Goal: Find contact information: Find contact information

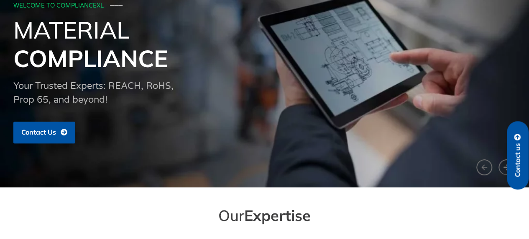
scroll to position [81, 0]
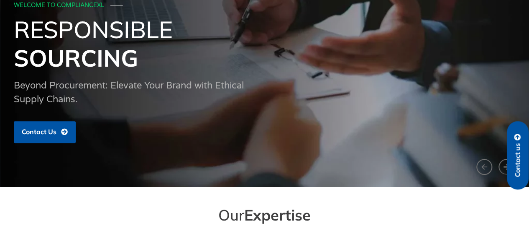
click at [515, 153] on span "Contact us" at bounding box center [518, 160] width 8 height 34
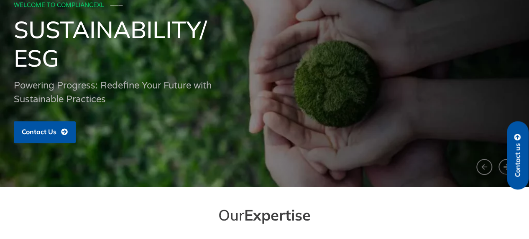
click at [519, 149] on span "Contact us" at bounding box center [518, 160] width 8 height 34
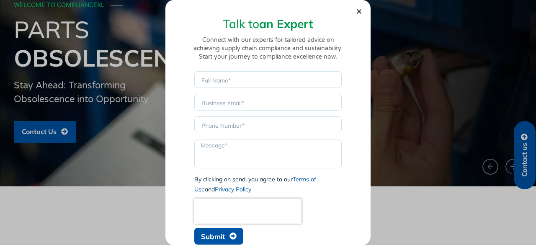
click at [354, 10] on section "Talk to an Expert Connect with our experts for tailored advice on achieving sup…" at bounding box center [268, 127] width 189 height 242
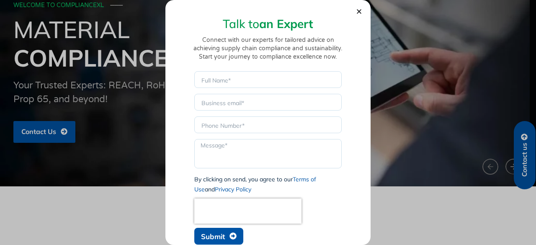
click at [357, 15] on div "Talk to an Expert Connect with our experts for tailored advice on achieving sup…" at bounding box center [267, 122] width 205 height 245
click at [361, 8] on div "Talk to an Expert Connect with our experts for tailored advice on achieving sup…" at bounding box center [267, 122] width 205 height 245
click at [359, 10] on use "Close" at bounding box center [359, 11] width 5 height 5
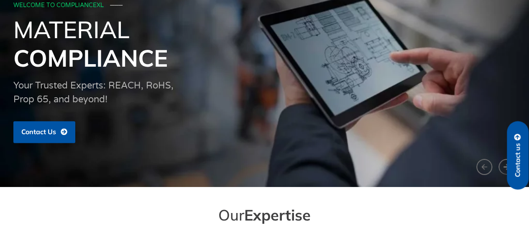
scroll to position [0, 0]
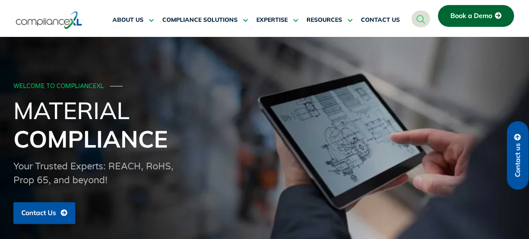
click at [460, 12] on span "Book a Demo" at bounding box center [472, 16] width 42 height 8
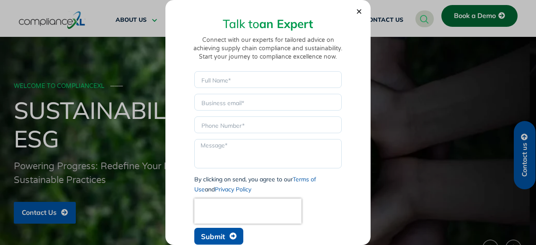
click at [361, 14] on icon "Close" at bounding box center [359, 11] width 6 height 6
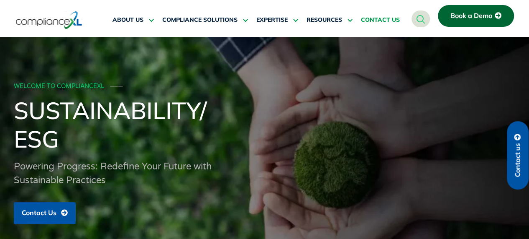
click at [372, 23] on span "CONTACT US" at bounding box center [380, 20] width 39 height 8
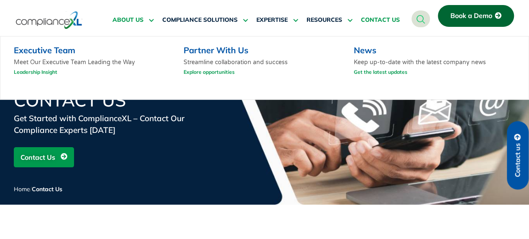
click at [133, 18] on span "ABOUT US" at bounding box center [128, 20] width 31 height 8
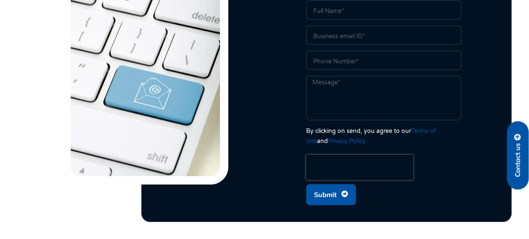
scroll to position [1850, 0]
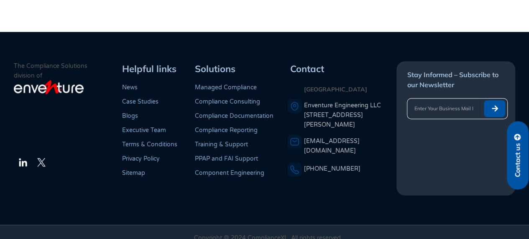
click at [424, 100] on input "Name" at bounding box center [444, 108] width 72 height 17
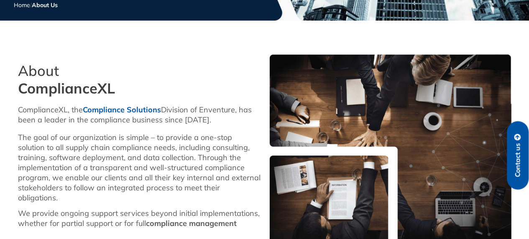
scroll to position [0, 0]
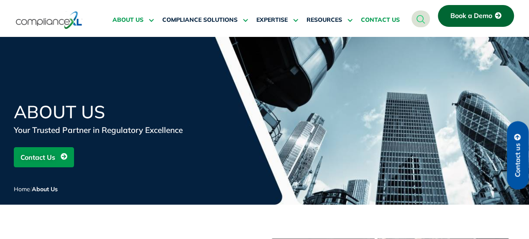
click at [388, 18] on span "CONTACT US" at bounding box center [380, 20] width 39 height 8
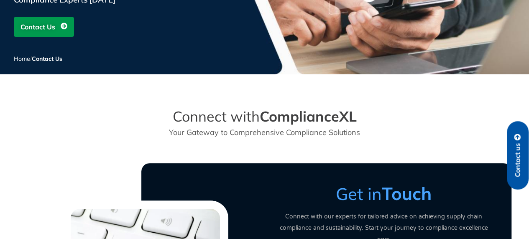
click at [526, 136] on link "Contact us" at bounding box center [518, 155] width 22 height 68
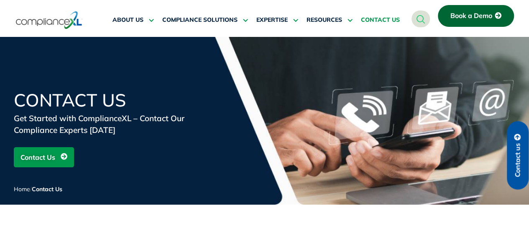
click at [54, 12] on img at bounding box center [49, 19] width 67 height 19
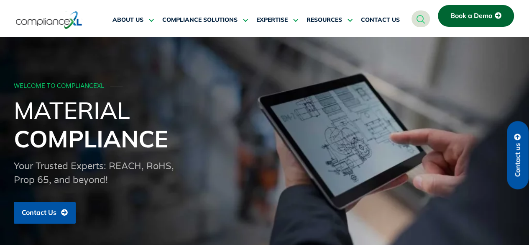
click at [456, 24] on link "Book a Demo" at bounding box center [476, 16] width 76 height 22
click at [463, 16] on span "Book a Demo" at bounding box center [472, 16] width 42 height 8
